Goal: Information Seeking & Learning: Learn about a topic

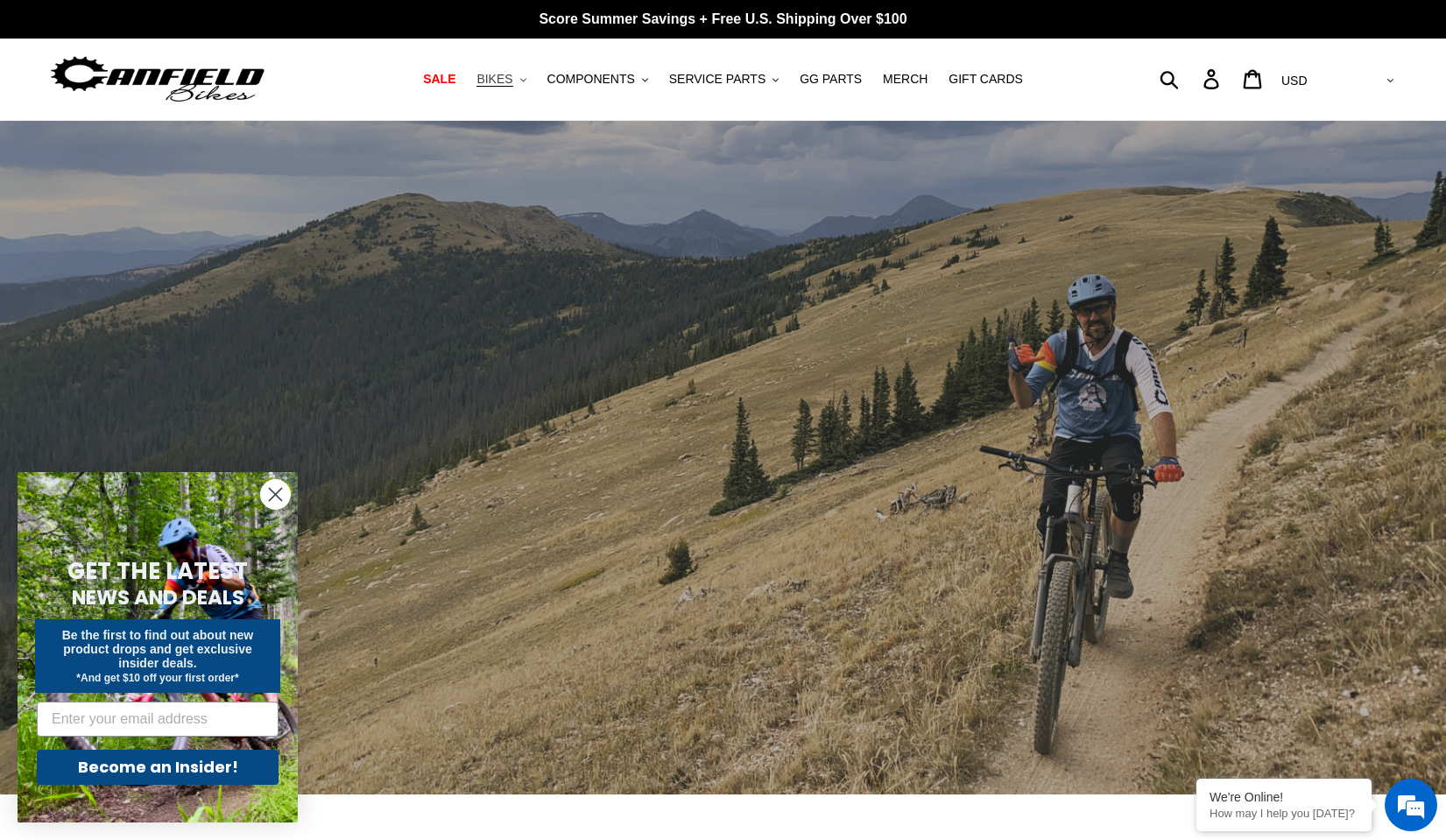
click at [512, 79] on span "BIKES" at bounding box center [495, 79] width 36 height 15
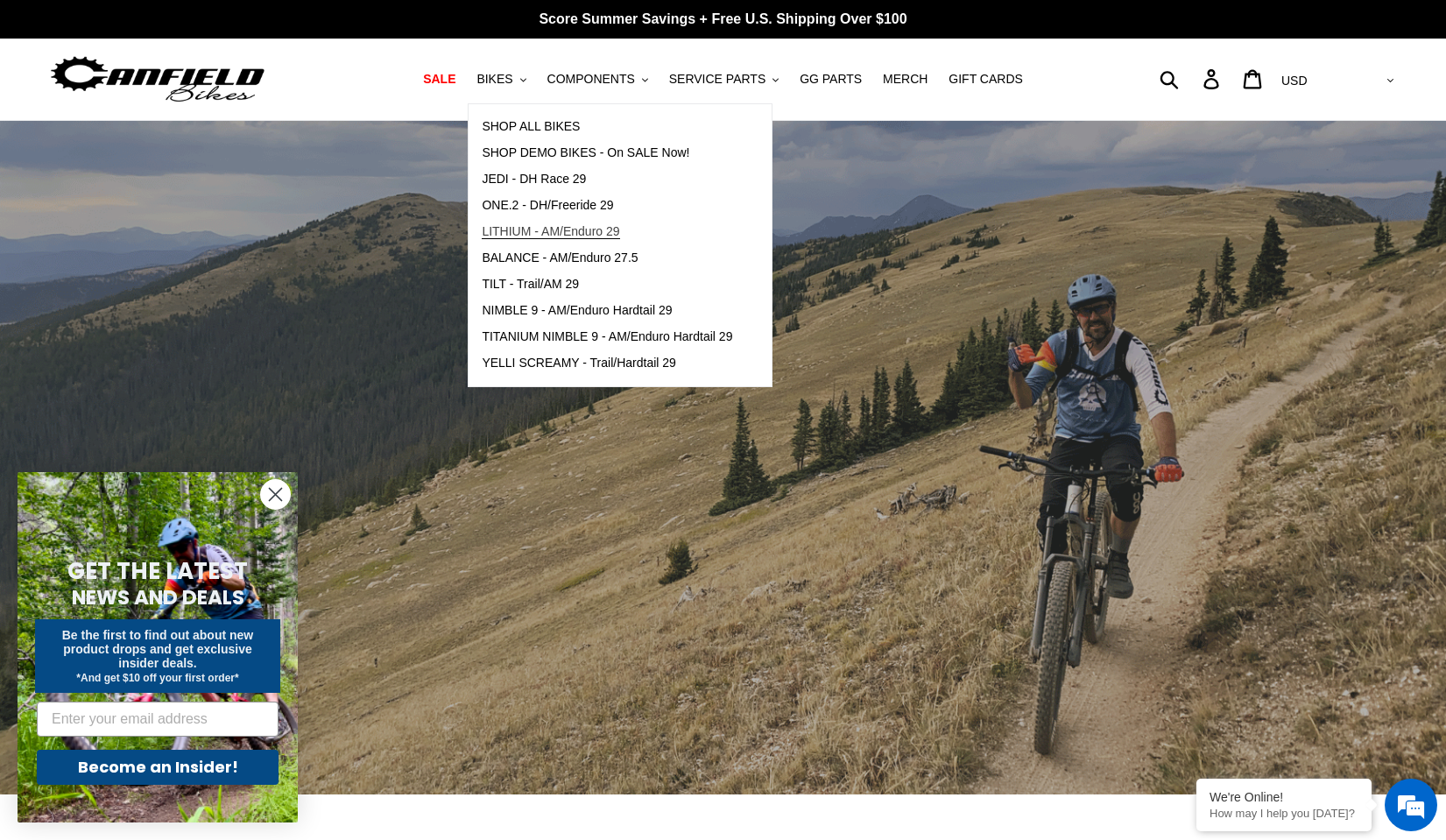
click at [544, 232] on span "LITHIUM - AM/Enduro 29" at bounding box center [550, 232] width 138 height 15
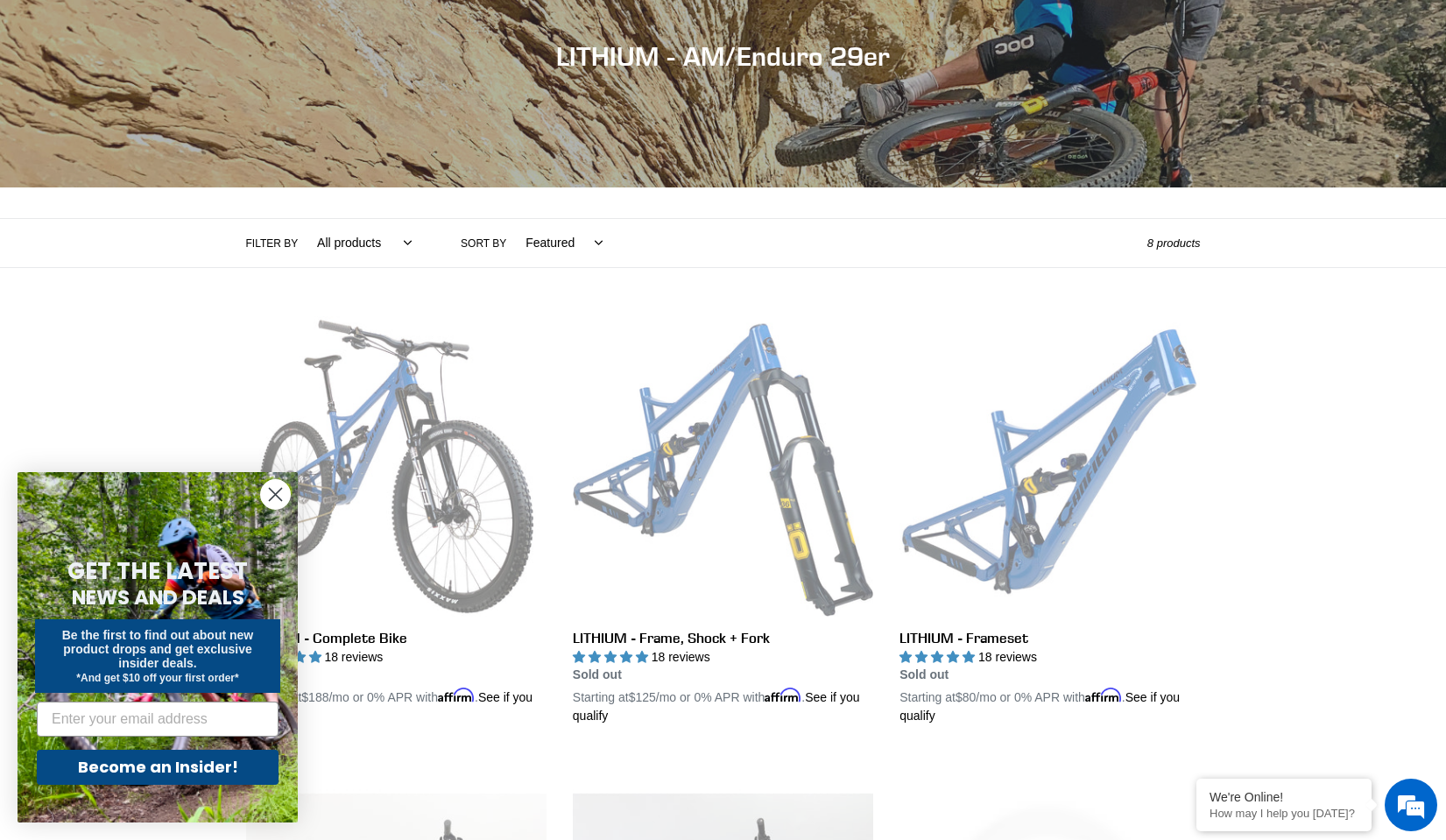
scroll to position [306, 0]
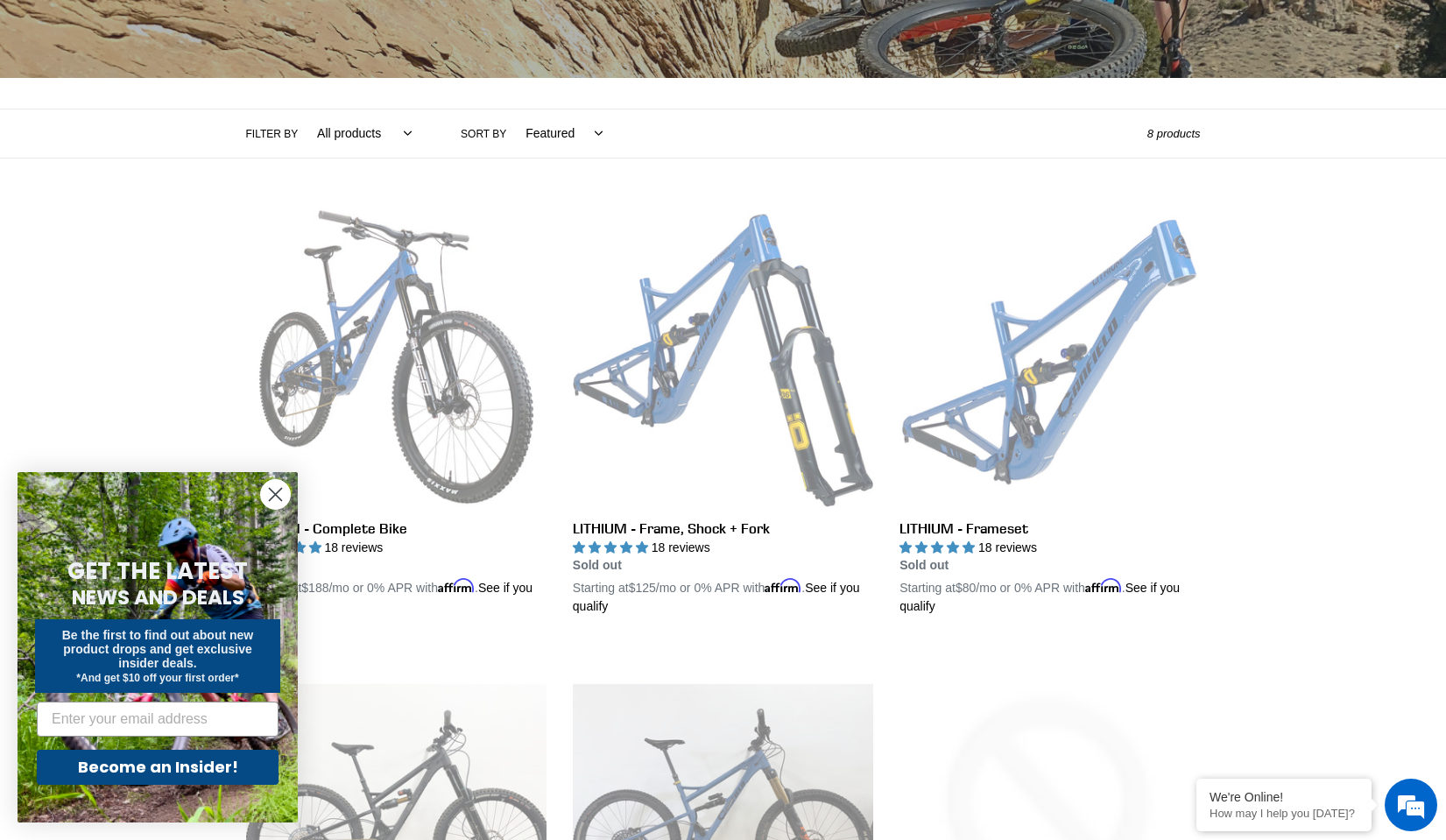
click at [285, 494] on circle "Close dialog" at bounding box center [276, 494] width 29 height 29
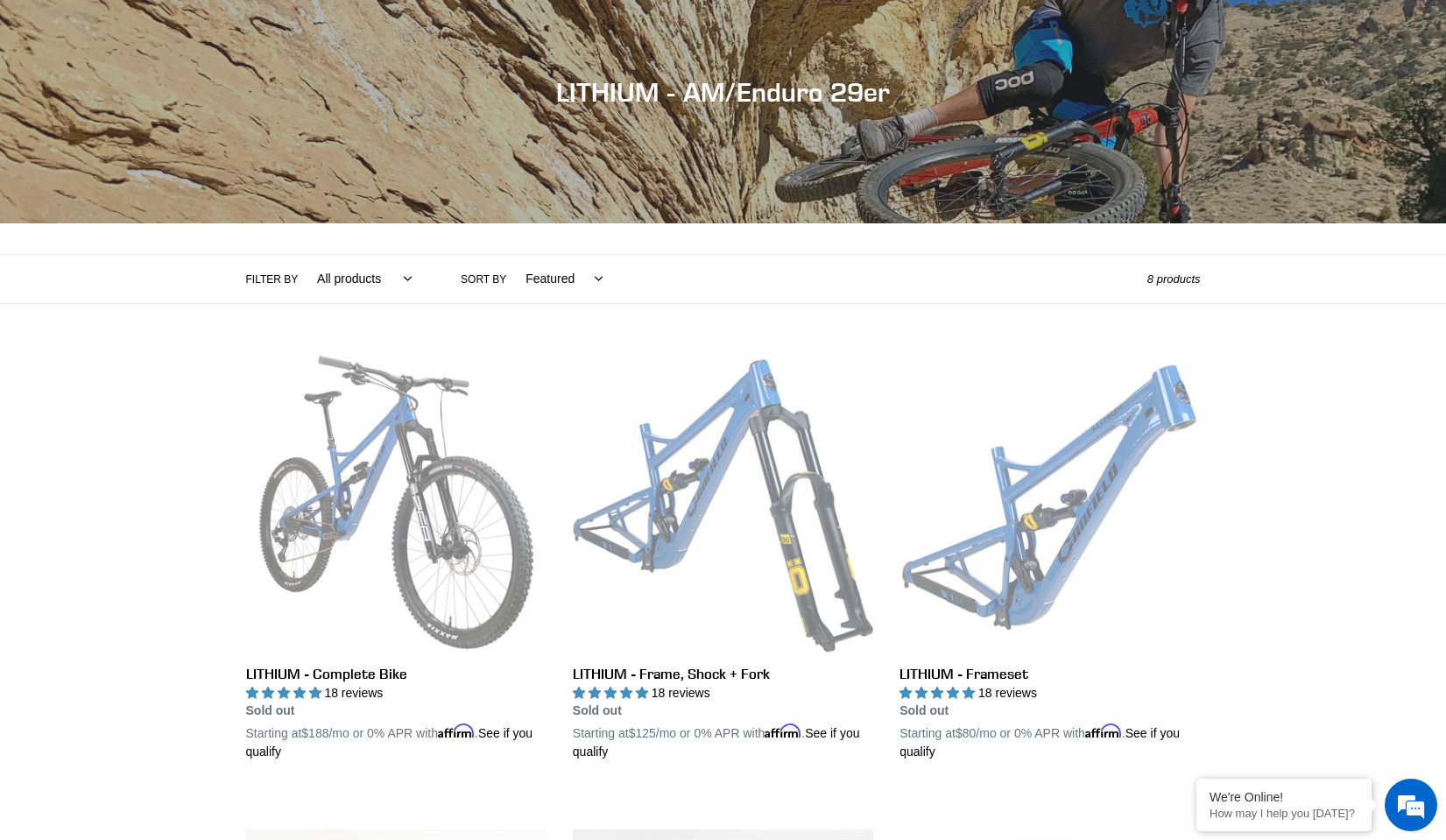
scroll to position [0, 0]
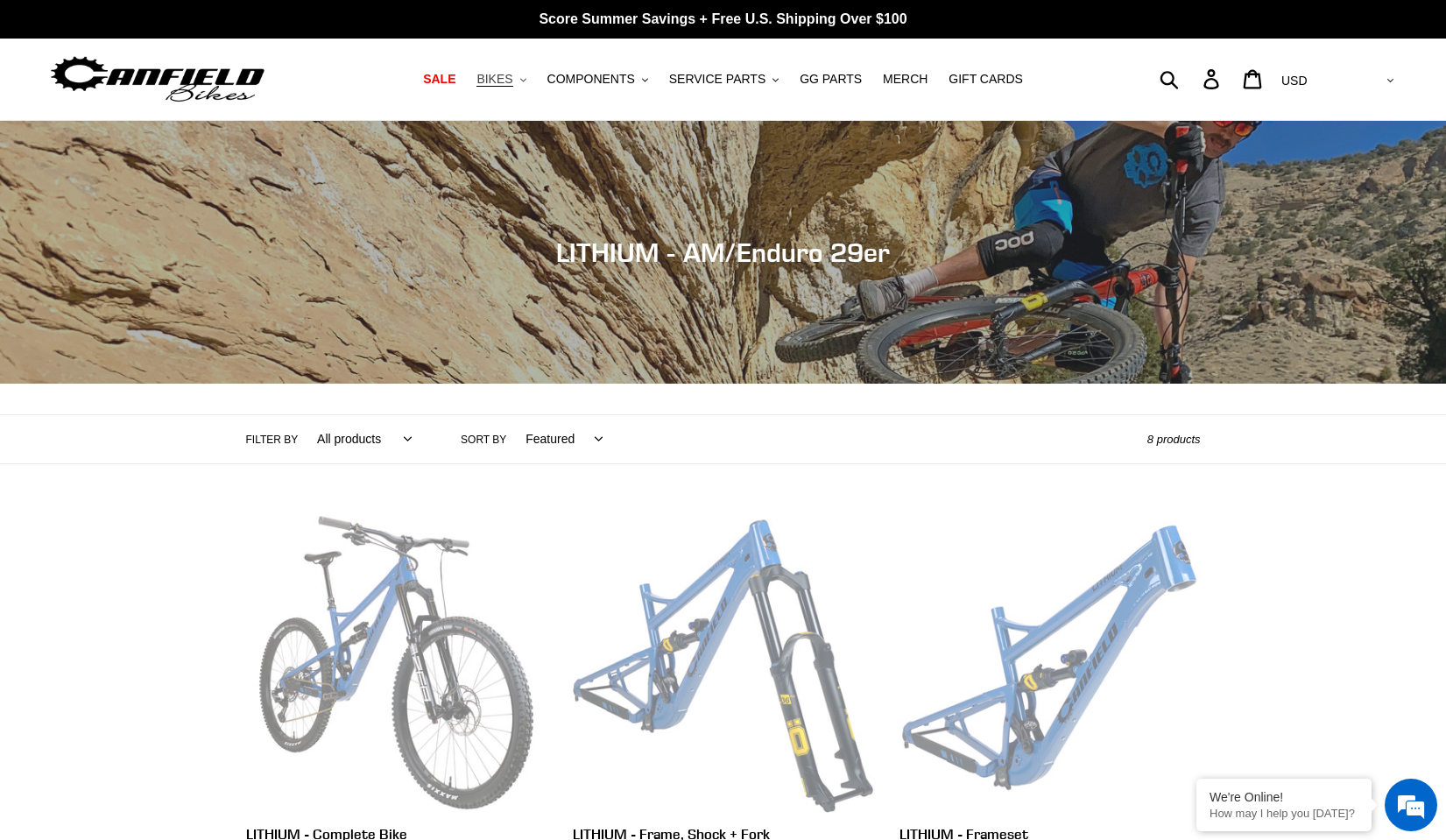
click at [512, 75] on span "BIKES" at bounding box center [495, 79] width 36 height 15
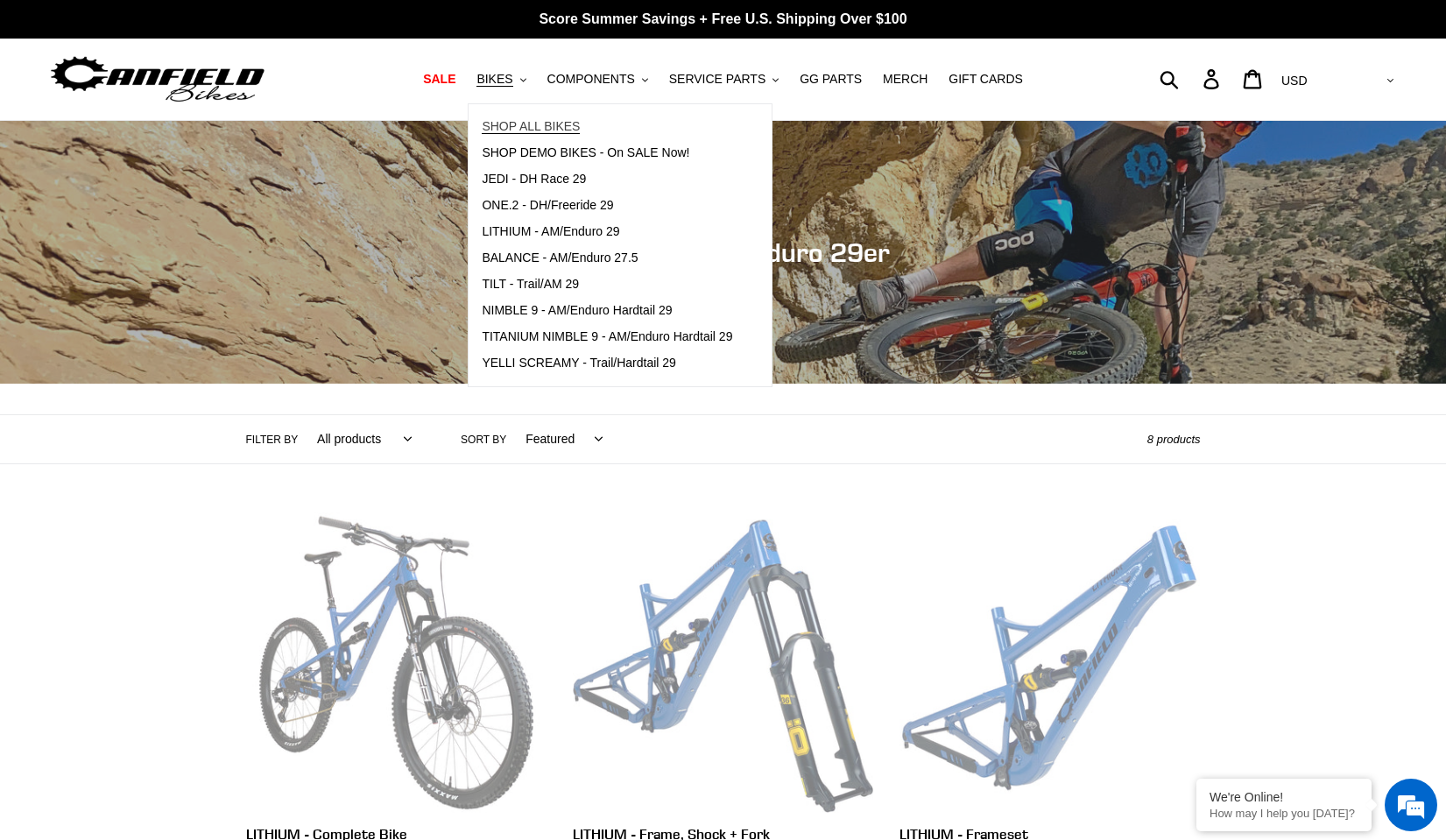
click at [510, 119] on span "SHOP ALL BIKES" at bounding box center [530, 126] width 98 height 15
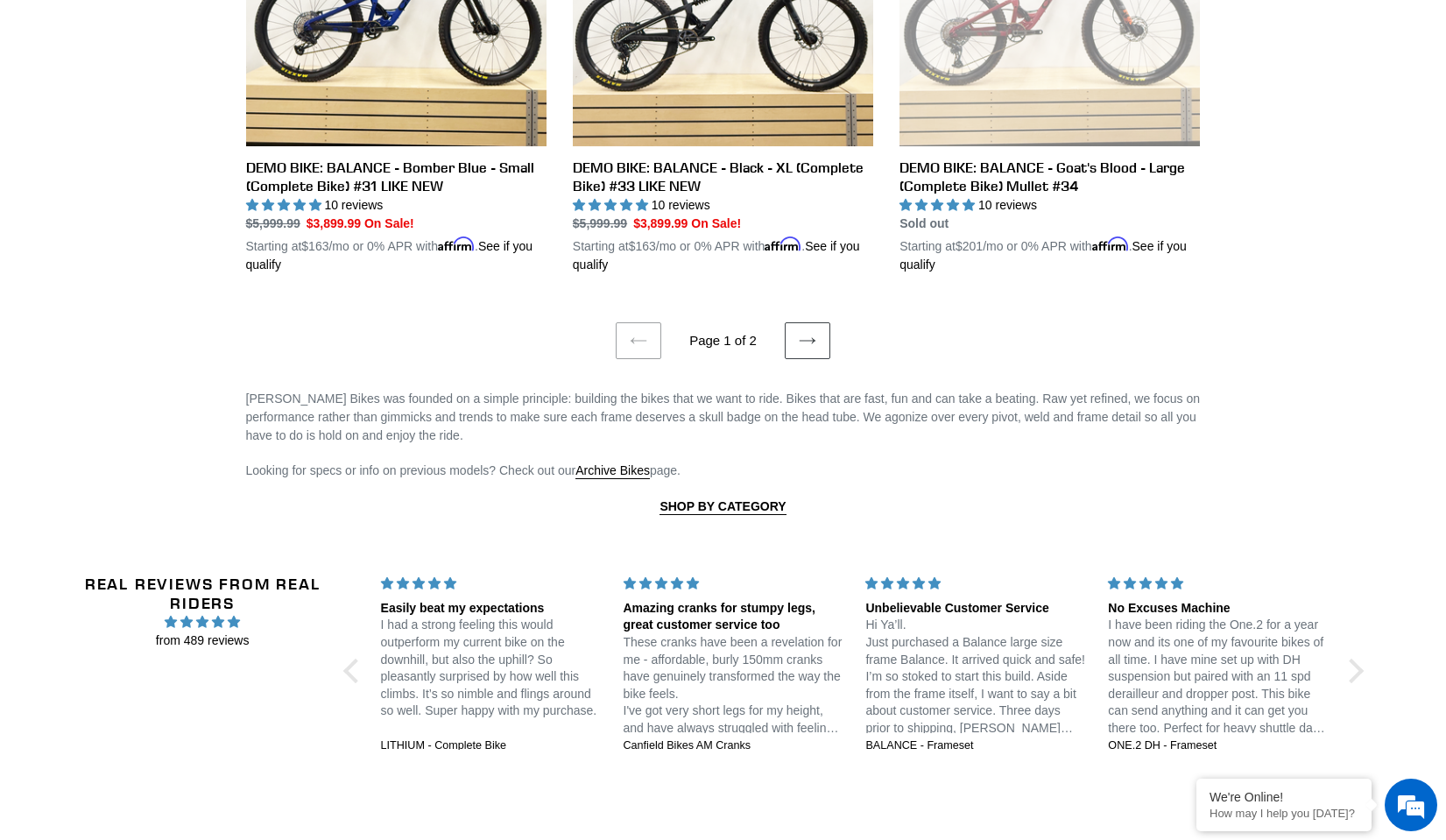
scroll to position [3630, 0]
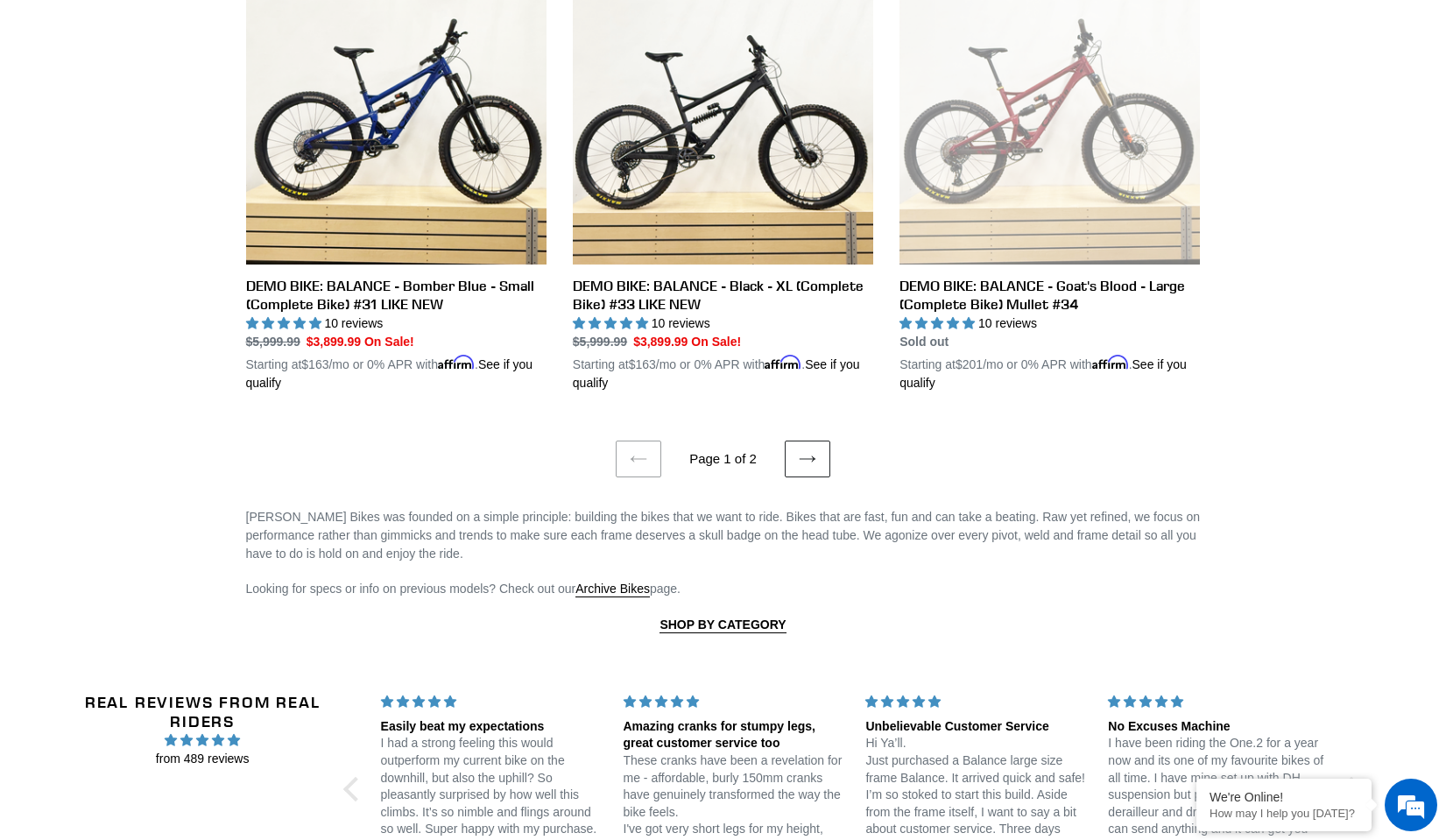
click at [811, 455] on icon at bounding box center [806, 458] width 15 height 6
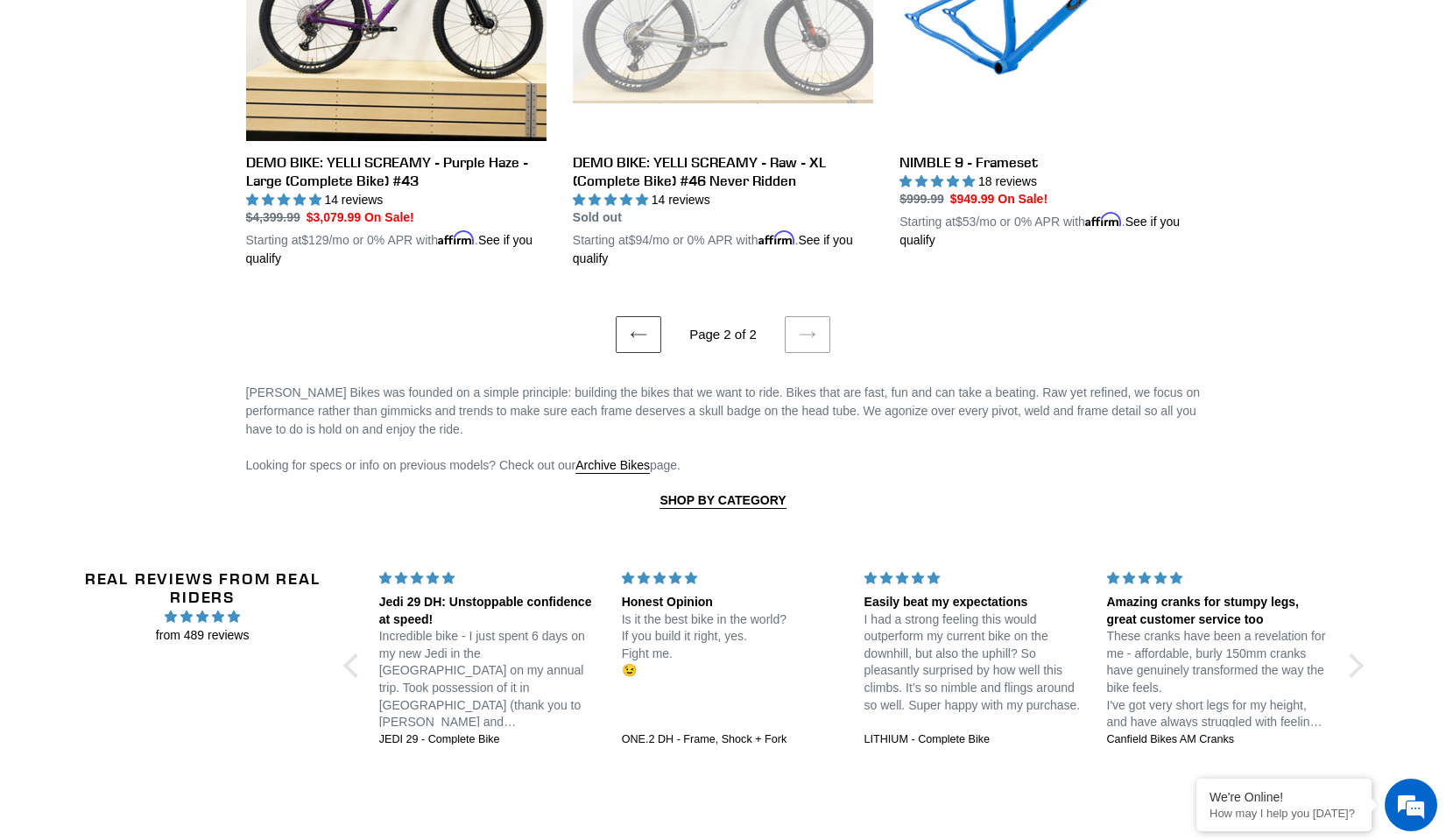
scroll to position [1840, 0]
